Goal: Information Seeking & Learning: Find contact information

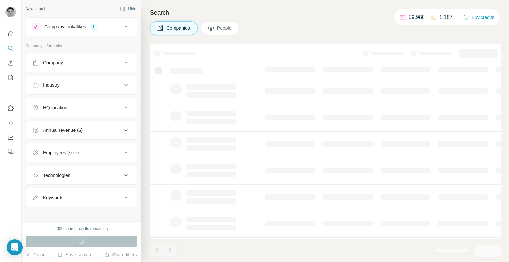
click at [75, 62] on div "Company" at bounding box center [76, 62] width 89 height 7
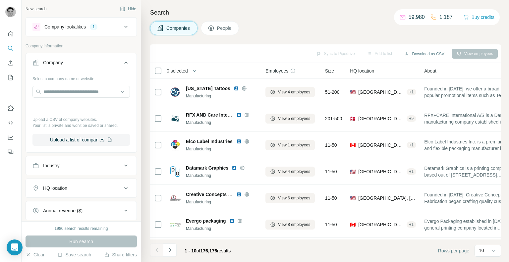
click at [75, 62] on div "Company" at bounding box center [76, 62] width 89 height 7
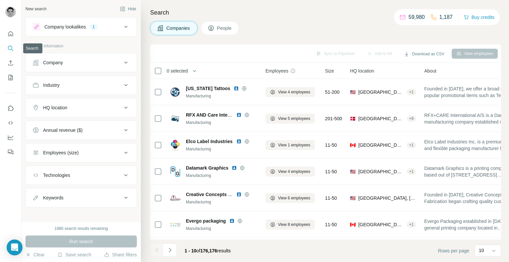
click at [10, 47] on icon "Search" at bounding box center [10, 48] width 7 height 7
click at [85, 27] on div "Company lookalikes" at bounding box center [64, 27] width 41 height 7
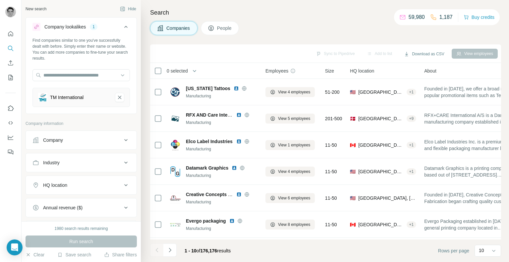
click at [85, 27] on div "Company lookalikes" at bounding box center [64, 27] width 41 height 7
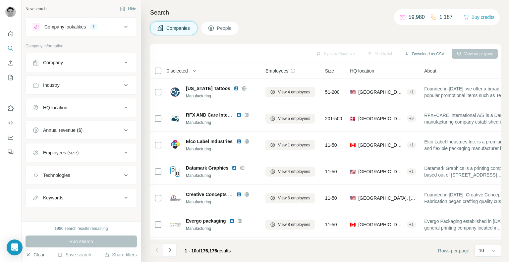
click at [33, 254] on button "Clear" at bounding box center [35, 254] width 19 height 7
click at [35, 255] on button "Clear" at bounding box center [35, 254] width 19 height 7
click at [205, 28] on button "People" at bounding box center [220, 28] width 38 height 14
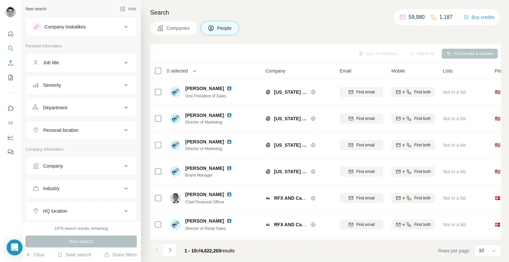
click at [92, 27] on div "Company lookalikes" at bounding box center [76, 27] width 89 height 8
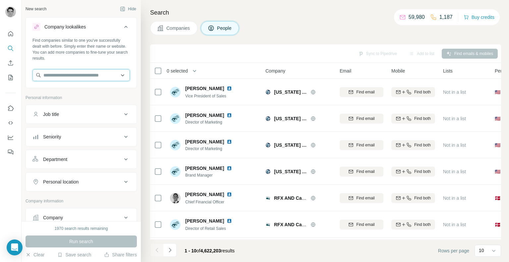
click at [73, 80] on input "text" at bounding box center [80, 75] width 97 height 12
click at [83, 12] on div "New search Hide" at bounding box center [81, 9] width 111 height 10
click at [124, 27] on icon at bounding box center [125, 27] width 3 height 2
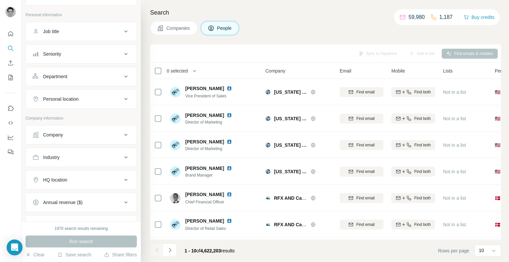
scroll to position [33, 0]
click at [81, 128] on button "Company" at bounding box center [81, 133] width 111 height 16
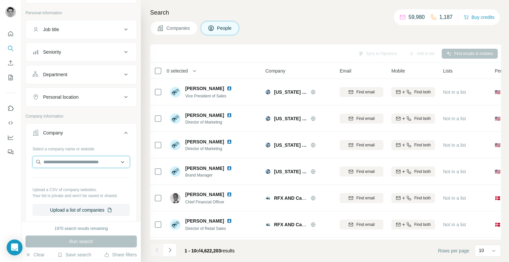
click at [75, 162] on input "text" at bounding box center [80, 162] width 97 height 12
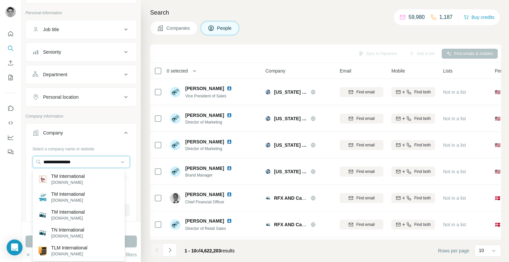
type input "**********"
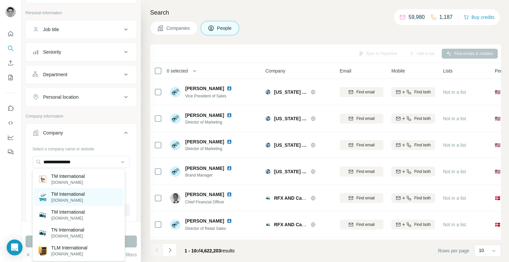
click at [68, 192] on p "TM International" at bounding box center [67, 194] width 33 height 7
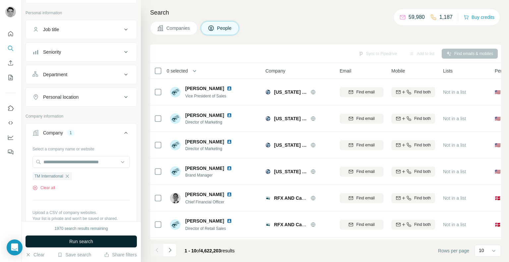
click at [92, 240] on span "Run search" at bounding box center [81, 241] width 24 height 7
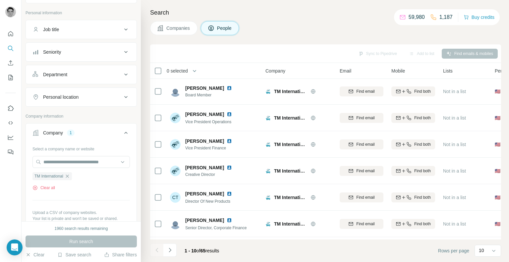
scroll to position [107, 0]
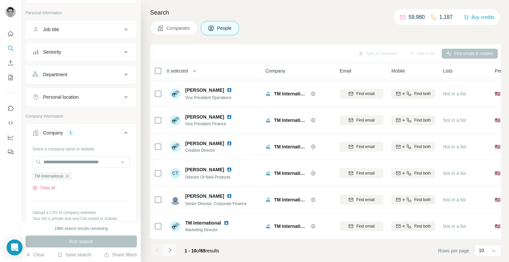
click at [171, 251] on icon "Navigate to next page" at bounding box center [170, 250] width 7 height 7
click at [156, 250] on icon "Navigate to previous page" at bounding box center [157, 250] width 7 height 7
click at [159, 251] on icon "Navigate to previous page" at bounding box center [157, 250] width 7 height 7
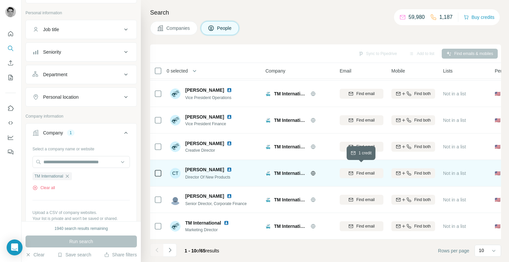
click at [362, 170] on span "Find email" at bounding box center [365, 173] width 18 height 6
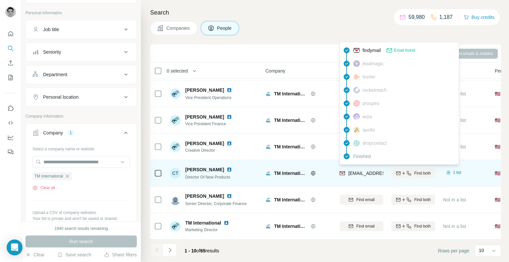
click at [359, 171] on span "[EMAIL_ADDRESS][DOMAIN_NAME]" at bounding box center [387, 173] width 79 height 5
click at [227, 167] on img at bounding box center [229, 169] width 5 height 5
